Goal: Transaction & Acquisition: Purchase product/service

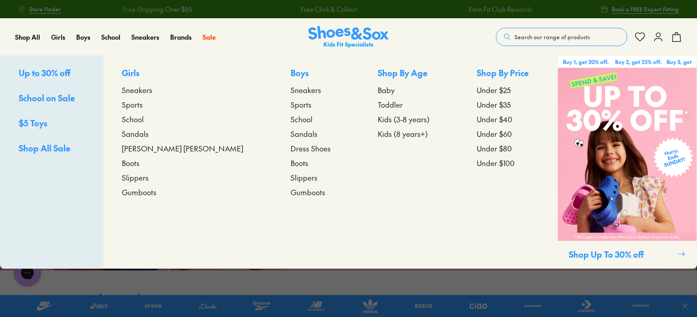
click at [140, 164] on span "Boots" at bounding box center [131, 162] width 18 height 11
